Goal: Transaction & Acquisition: Purchase product/service

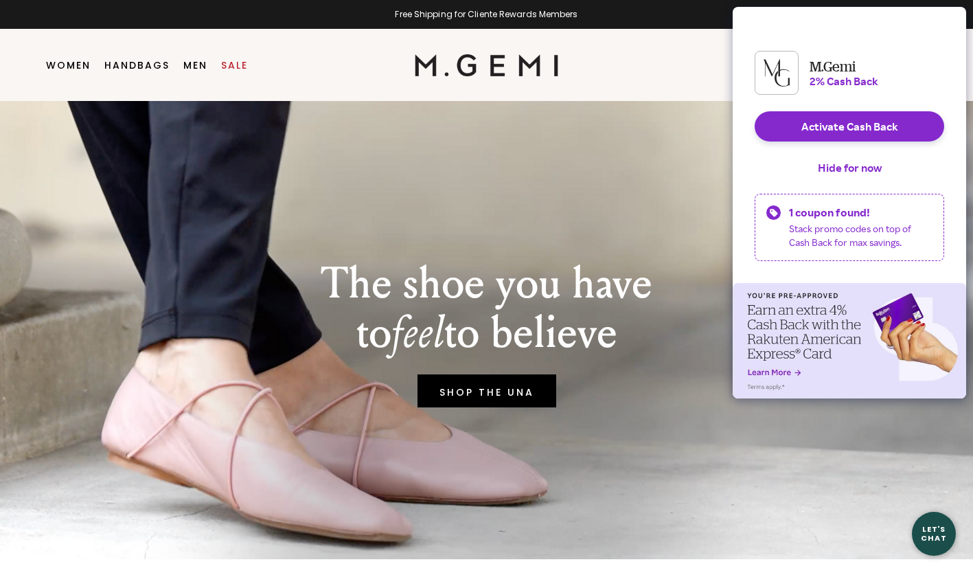
click at [234, 65] on link "Sale" at bounding box center [234, 65] width 27 height 11
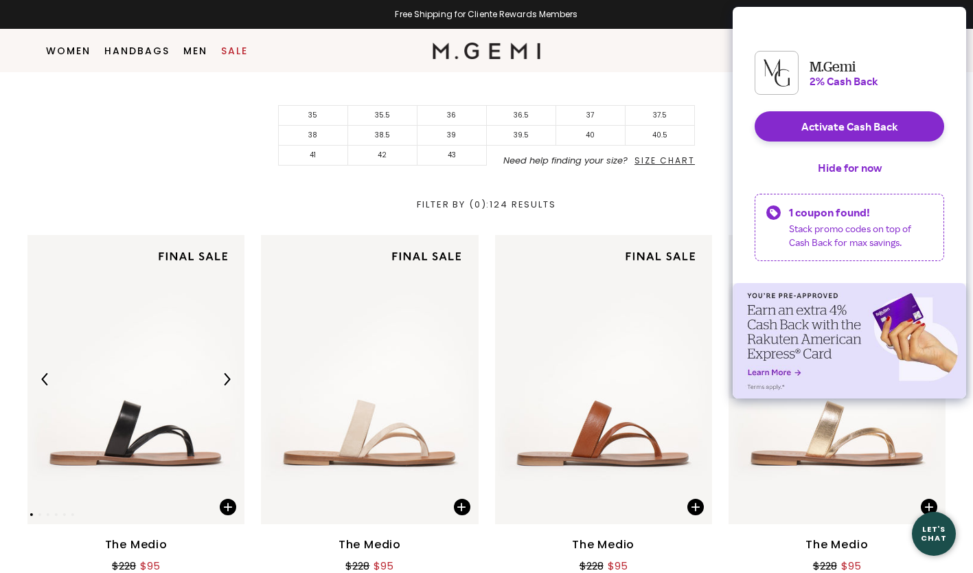
scroll to position [363, 0]
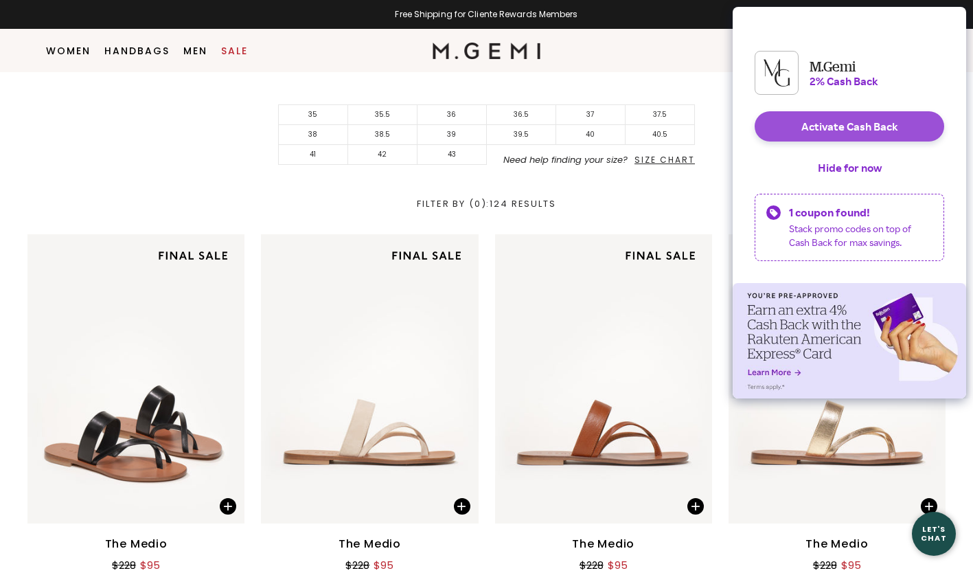
click at [899, 137] on button "Activate Cash Back" at bounding box center [849, 126] width 189 height 30
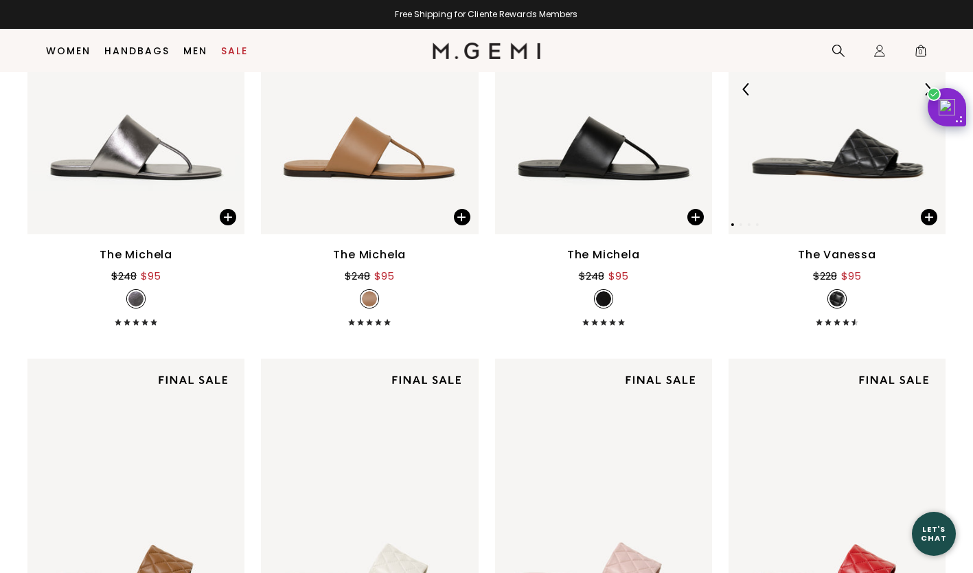
scroll to position [3173, 0]
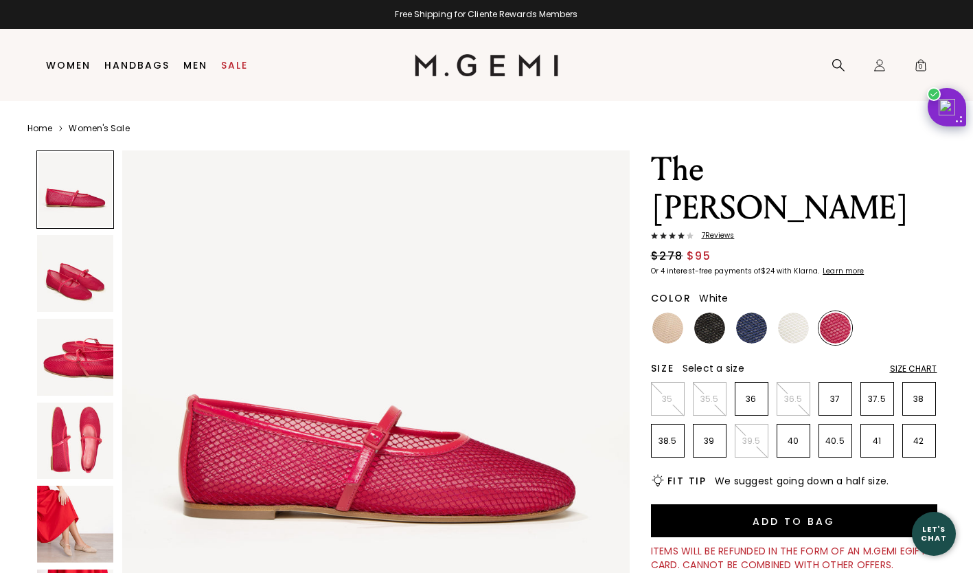
click at [801, 312] on img at bounding box center [793, 327] width 31 height 31
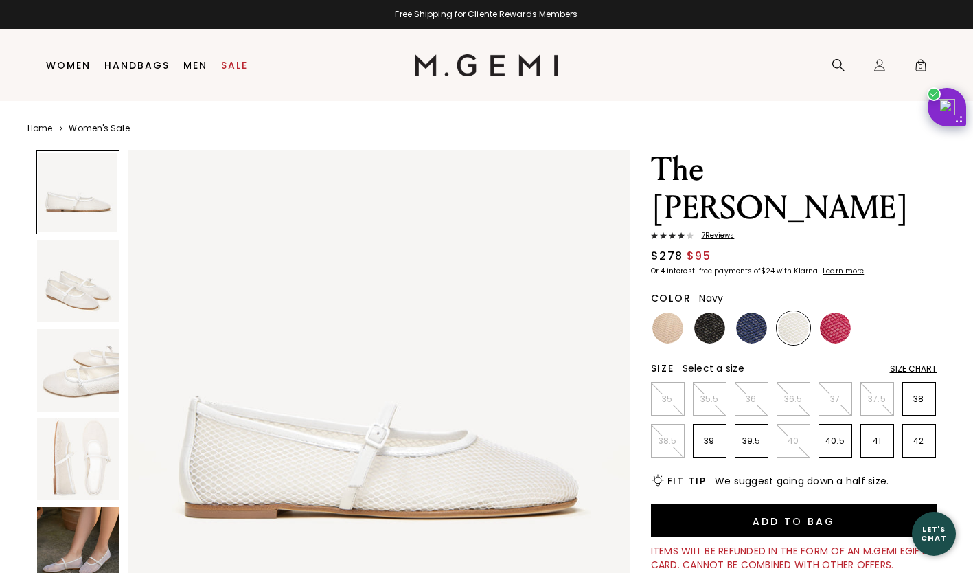
click at [752, 312] on img at bounding box center [751, 327] width 31 height 31
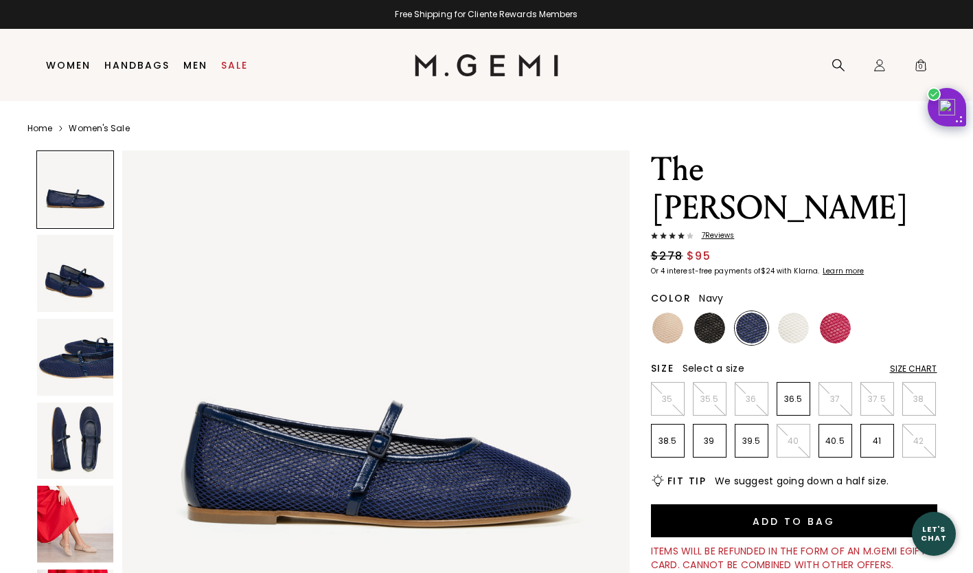
click at [95, 424] on img at bounding box center [75, 440] width 77 height 77
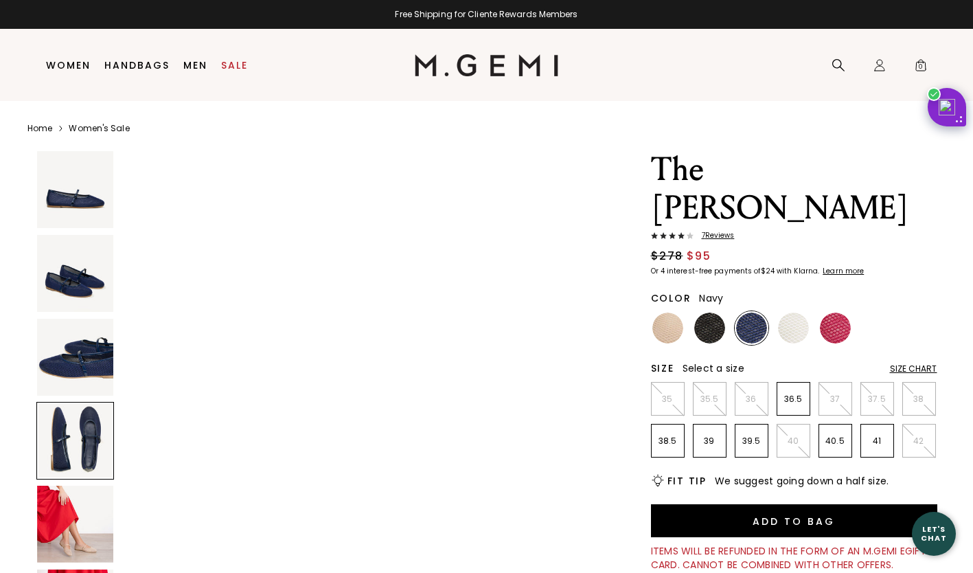
scroll to position [1530, 0]
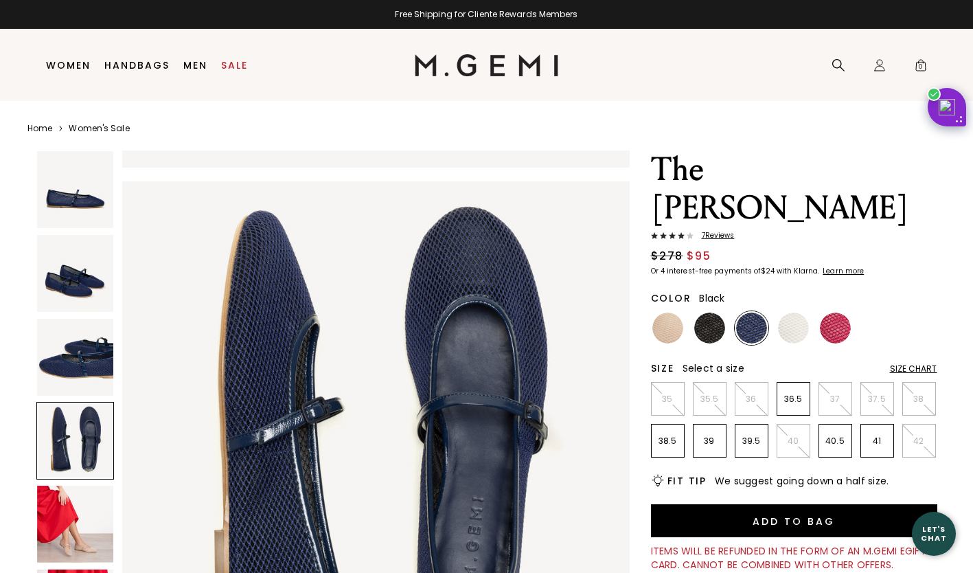
click at [716, 312] on img at bounding box center [709, 327] width 31 height 31
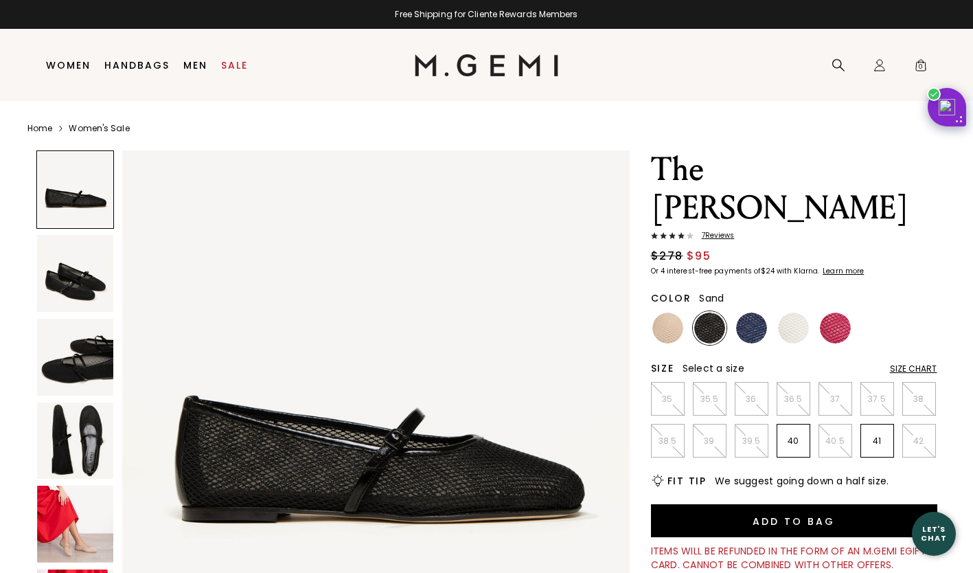
click at [667, 312] on img at bounding box center [667, 327] width 31 height 31
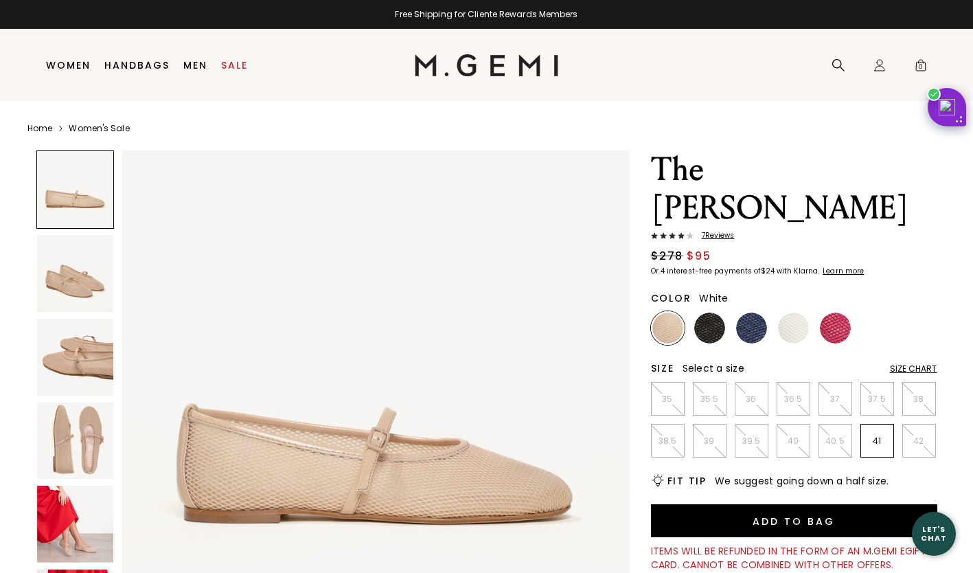
click at [795, 312] on img at bounding box center [793, 327] width 31 height 31
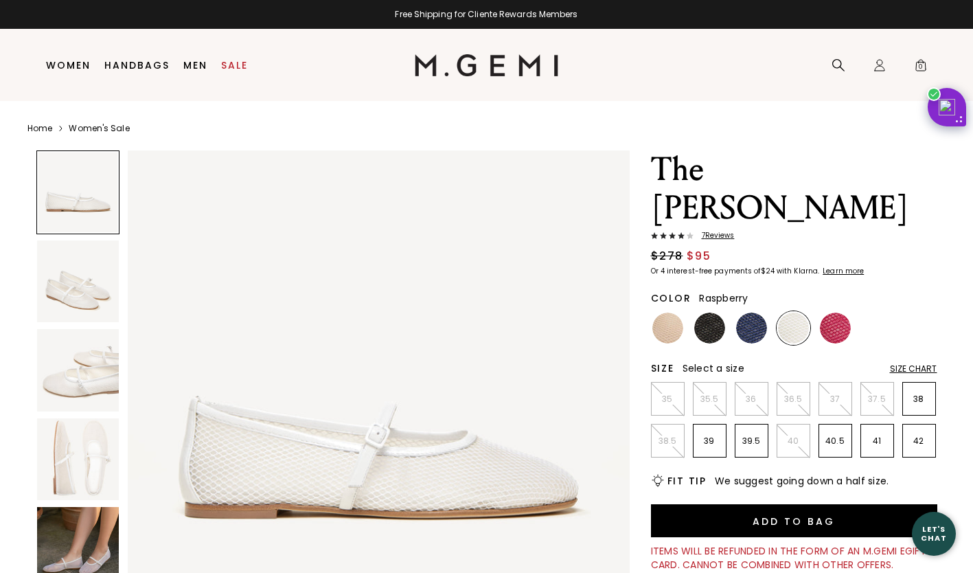
click at [838, 312] on img at bounding box center [835, 327] width 31 height 31
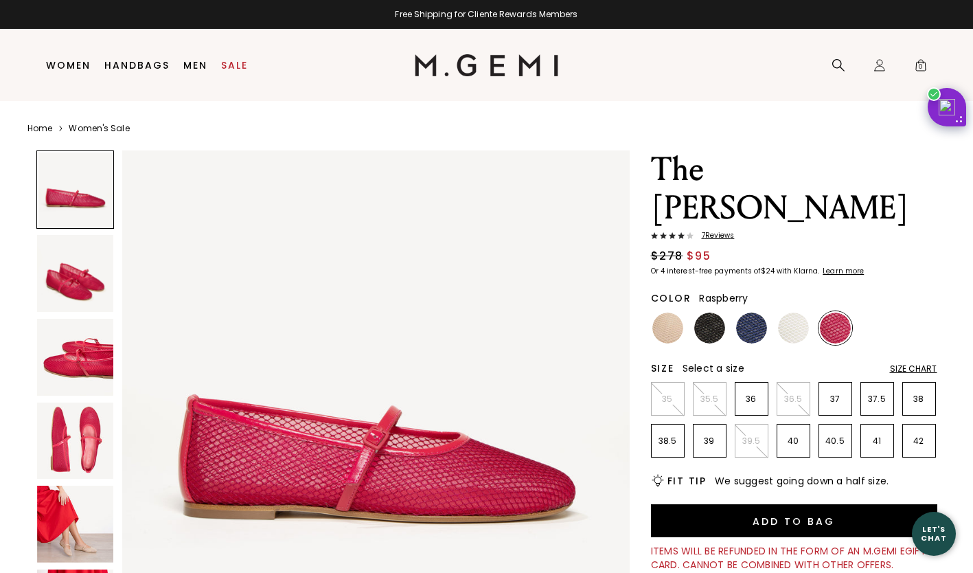
click at [718, 231] on span "7 Review s" at bounding box center [713, 235] width 41 height 8
